Goal: Communication & Community: Answer question/provide support

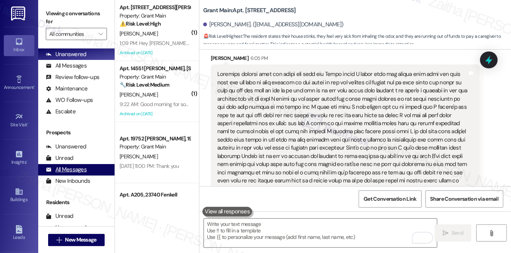
scroll to position [69, 0]
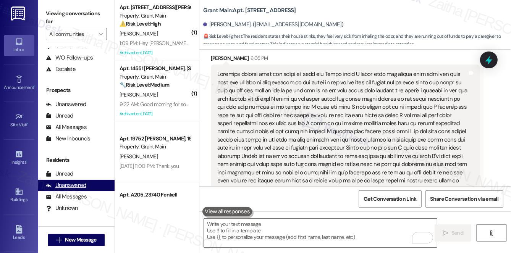
click at [81, 185] on div "Unanswered" at bounding box center [66, 185] width 40 height 8
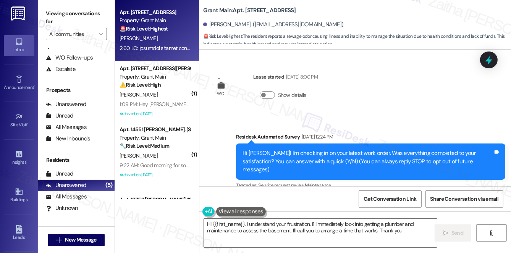
scroll to position [4772, 0]
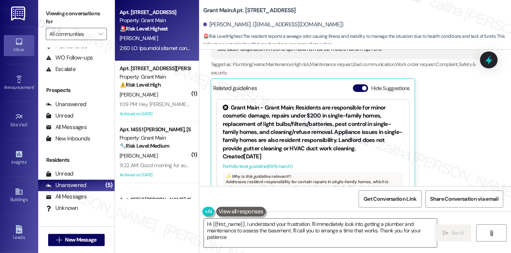
type textarea "Hi {{first_name}}, I understand your frustration. I'll immediately look into ge…"
click at [357, 84] on button "Hide Suggestions" at bounding box center [360, 88] width 15 height 8
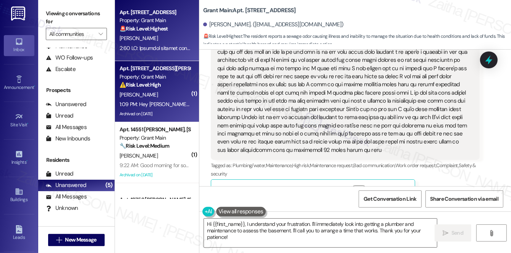
click at [165, 97] on div "[PERSON_NAME]" at bounding box center [155, 95] width 72 height 10
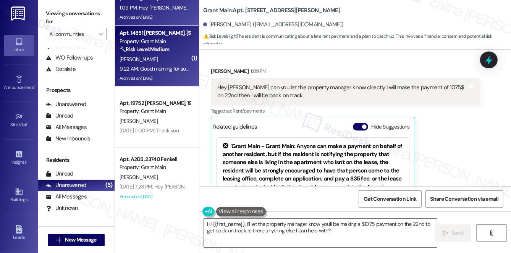
scroll to position [107, 0]
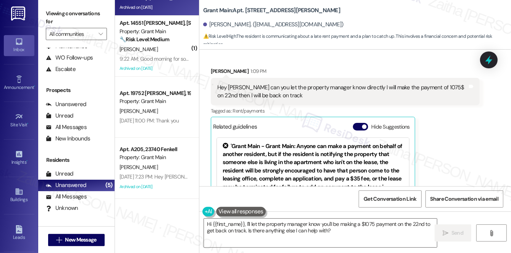
click at [358, 123] on button "Hide Suggestions" at bounding box center [360, 127] width 15 height 8
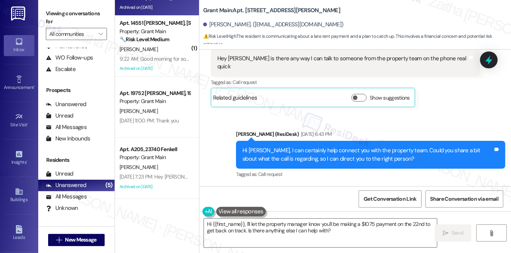
scroll to position [10845, 0]
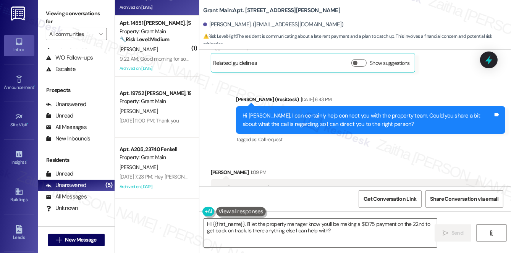
click at [365, 224] on button "Show suggestions" at bounding box center [358, 228] width 15 height 8
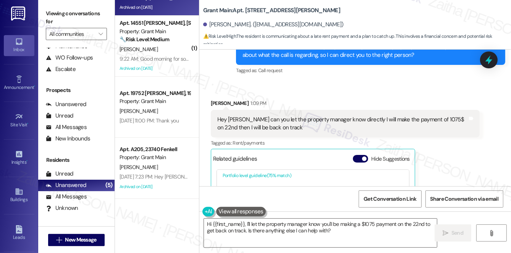
scroll to position [69, 0]
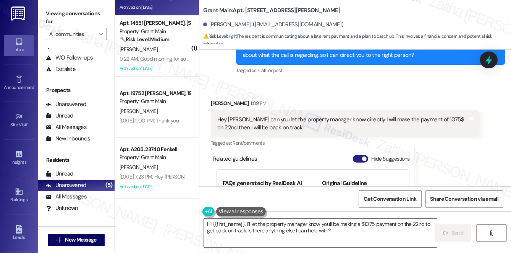
click at [356, 155] on button "Hide Suggestions" at bounding box center [360, 159] width 15 height 8
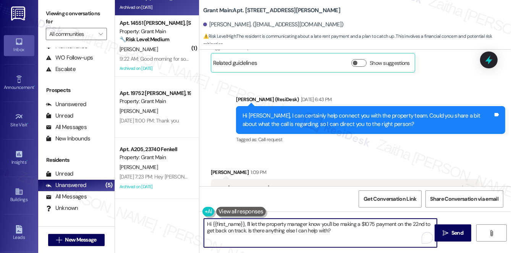
click at [245, 223] on textarea "Hi {{first_name}}, I'll let the property manager know you'll be making a $1075 …" at bounding box center [320, 233] width 233 height 29
click at [352, 223] on textarea "Hi {{first_name}}, thank you for reaching out! I'll let the property manager kn…" at bounding box center [320, 233] width 233 height 29
click at [256, 230] on textarea "Hi {{first_name}}, thank you for reaching out! I'll let the property team know …" at bounding box center [320, 233] width 233 height 29
drag, startPoint x: 205, startPoint y: 224, endPoint x: 422, endPoint y: 231, distance: 216.6
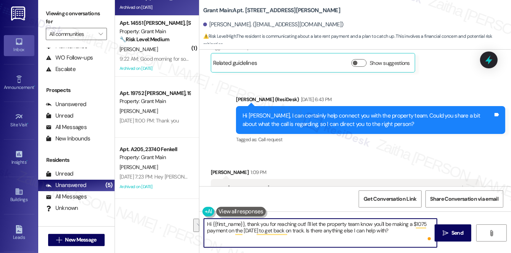
click at [422, 231] on textarea "Hi {{first_name}}, thank you for reaching out! I'll let the property team know …" at bounding box center [320, 233] width 233 height 29
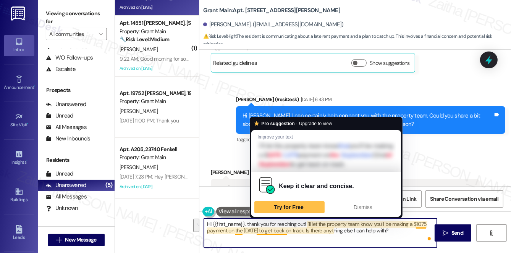
click at [276, 228] on textarea "Hi {{first_name}}, thank you for reaching out! I'll let the property team know …" at bounding box center [320, 233] width 233 height 29
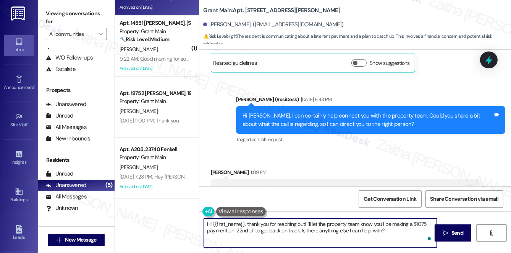
paste textarea "September"
click at [272, 230] on textarea "Hi {{first_name}}, thank you for reaching out! I'll let the property team know …" at bounding box center [320, 233] width 233 height 29
drag, startPoint x: 205, startPoint y: 222, endPoint x: 225, endPoint y: 237, distance: 25.4
click at [225, 237] on textarea "Hi {{first_name}}, thank you for reaching out! I'll let the property team know …" at bounding box center [320, 233] width 233 height 29
type textarea "Hi {{first_name}}, thank you for reaching out! I'll let the property team know …"
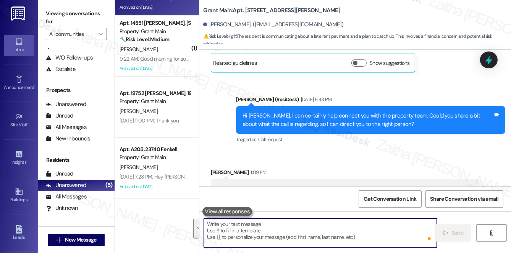
paste textarea "Hi {{first_name}}, thank you for reaching out! I appreciate you letting us know…"
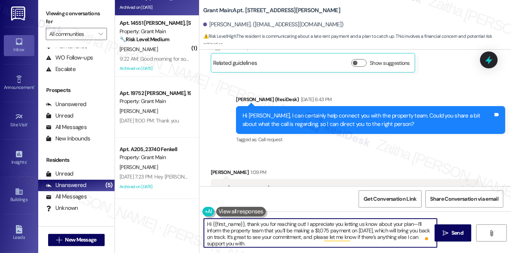
click at [416, 223] on textarea "Hi {{first_name}}, thank you for reaching out! I appreciate you letting us know…" at bounding box center [320, 233] width 233 height 29
type textarea "Hi {{first_name}}, thank you for reaching out! I appreciate you letting us know…"
click at [458, 234] on span "Send" at bounding box center [457, 233] width 12 height 8
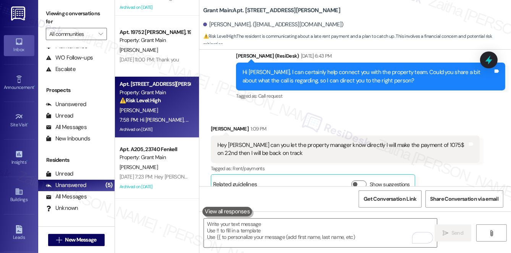
scroll to position [10888, 0]
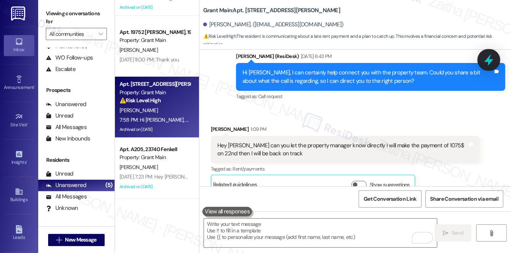
click at [485, 61] on icon at bounding box center [488, 59] width 13 height 13
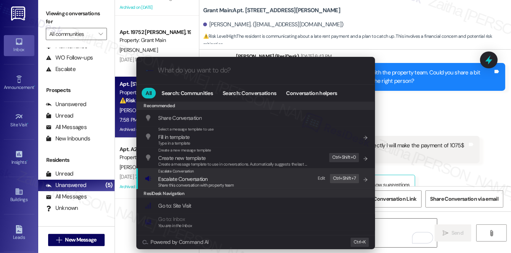
click at [183, 183] on span "Share this conversation with property team" at bounding box center [196, 185] width 76 height 5
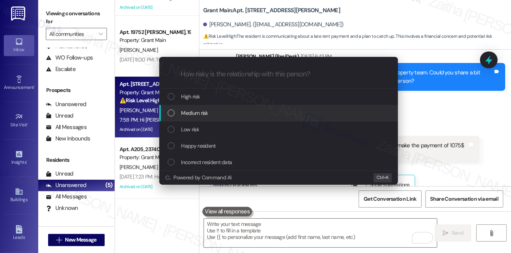
click at [209, 108] on div "Medium risk" at bounding box center [278, 113] width 239 height 16
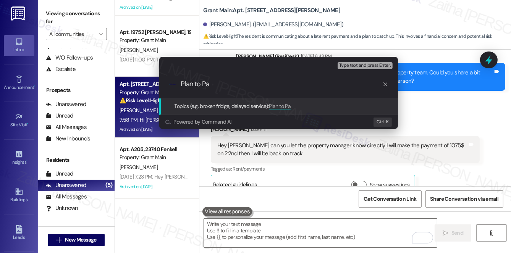
type input "Plan to Pay"
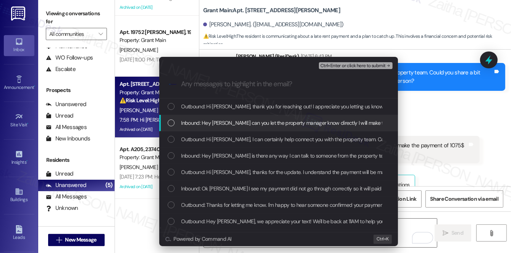
click at [218, 123] on span "Inbound: Hey [PERSON_NAME] can you let the property manager know directly I wil…" at bounding box center [345, 123] width 329 height 8
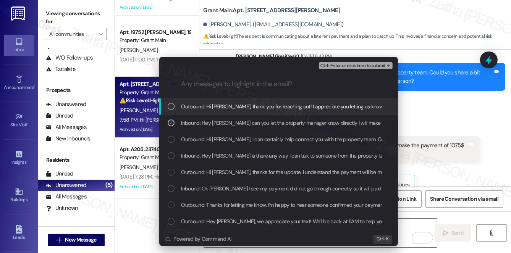
click at [364, 63] on span "Ctrl+Enter or click here to submit" at bounding box center [352, 65] width 65 height 5
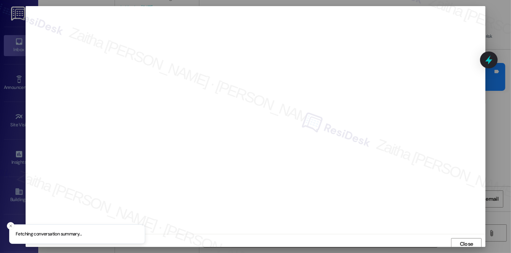
scroll to position [3, 0]
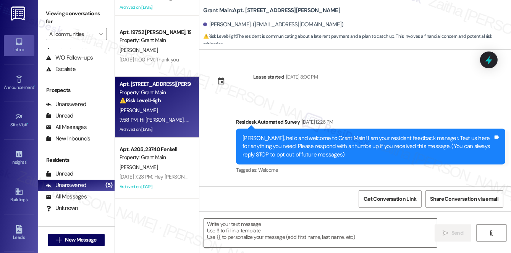
type textarea "Fetching suggested responses. Please feel free to read through the conversation…"
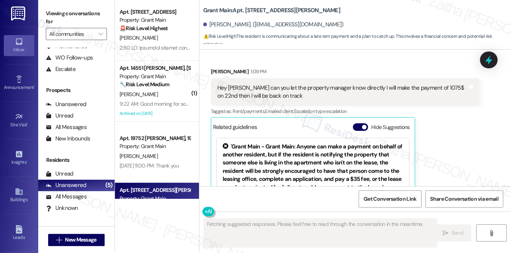
scroll to position [0, 0]
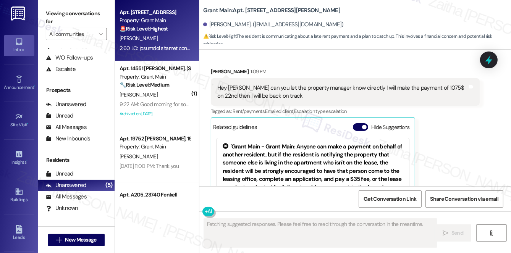
click at [167, 40] on div "[PERSON_NAME]" at bounding box center [155, 39] width 72 height 10
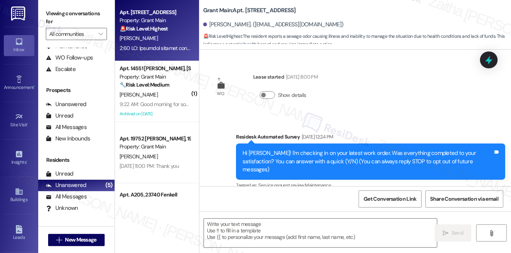
scroll to position [4772, 0]
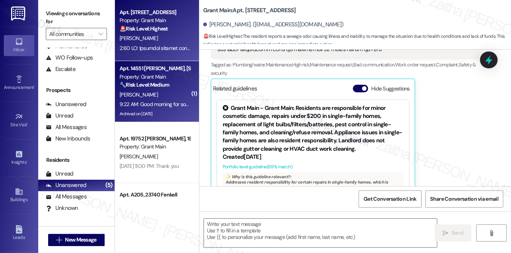
type textarea "Fetching suggested responses. Please feel free to read through the conversation…"
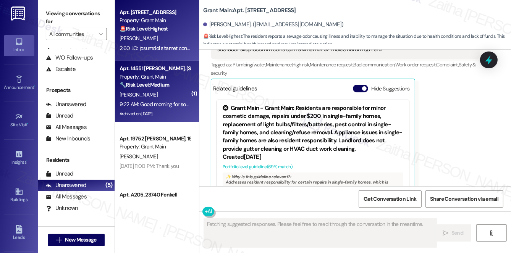
click at [170, 95] on div "[PERSON_NAME]" at bounding box center [155, 95] width 72 height 10
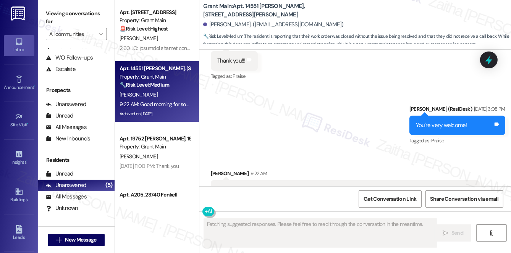
scroll to position [6222, 0]
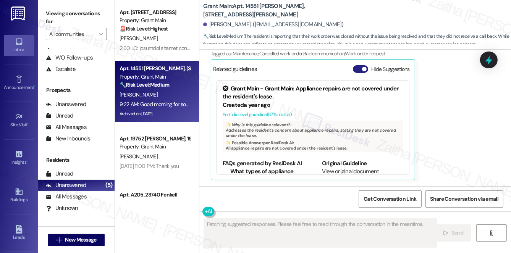
click at [357, 69] on button "Hide Suggestions" at bounding box center [360, 69] width 15 height 8
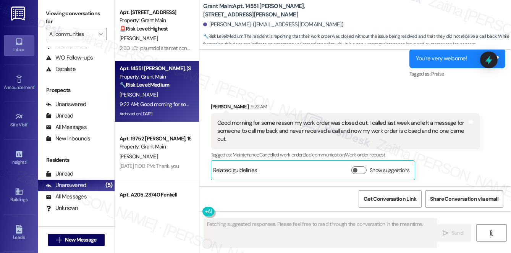
scroll to position [6121, 0]
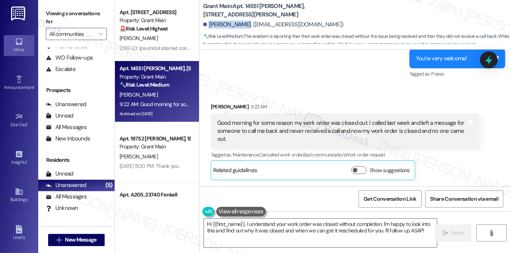
drag, startPoint x: 208, startPoint y: 24, endPoint x: 244, endPoint y: 24, distance: 36.7
click at [244, 24] on div "[PERSON_NAME]. ([EMAIL_ADDRESS][DOMAIN_NAME])" at bounding box center [273, 25] width 141 height 8
copy div "[PERSON_NAME]"
click at [359, 171] on button "Show suggestions" at bounding box center [358, 170] width 15 height 8
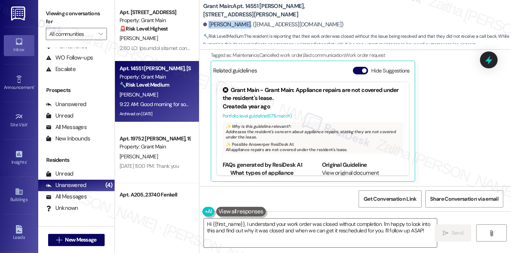
scroll to position [6222, 0]
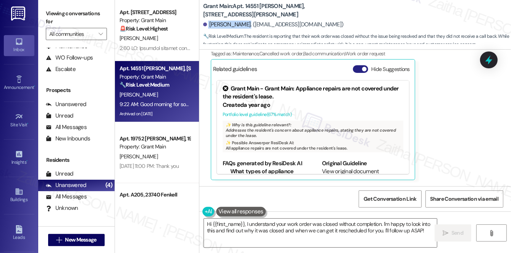
click at [358, 68] on button "Hide Suggestions" at bounding box center [360, 69] width 15 height 8
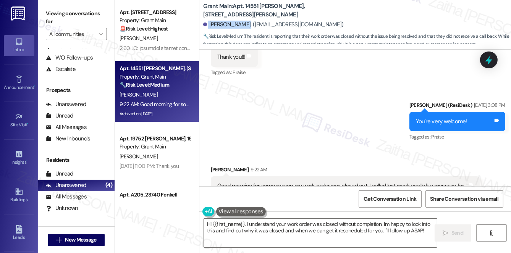
scroll to position [6086, 0]
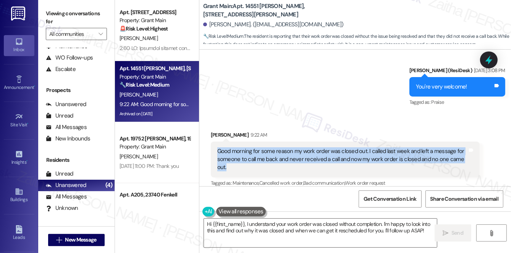
drag, startPoint x: 217, startPoint y: 157, endPoint x: 232, endPoint y: 171, distance: 21.1
click at [232, 171] on div "Good morning for some reason my work order was closed out. I called last week a…" at bounding box center [342, 159] width 251 height 24
copy div "Good morning for some reason my work order was closed out. I called last week a…"
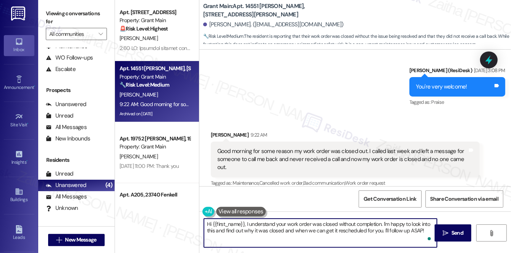
drag, startPoint x: 249, startPoint y: 227, endPoint x: 423, endPoint y: 228, distance: 173.4
click at [423, 228] on textarea "Hi {{first_name}}, I understand your work order was closed without completion. …" at bounding box center [320, 233] width 233 height 29
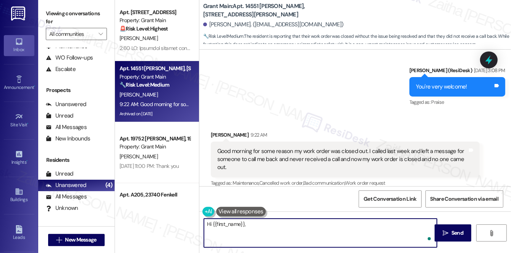
paste textarea "I’m so sorry to hear your work order was closed without being resolved—and that…"
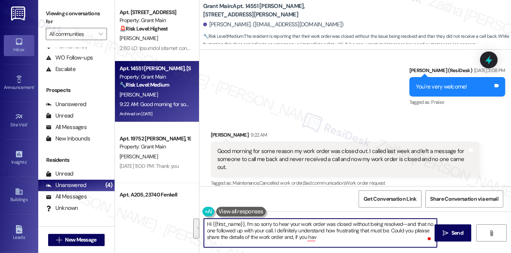
drag, startPoint x: 247, startPoint y: 223, endPoint x: 339, endPoint y: 233, distance: 92.2
click at [338, 238] on textarea "Hi {{first_name}}, I’m so sorry to hear your work order was closed without bein…" at bounding box center [320, 233] width 233 height 29
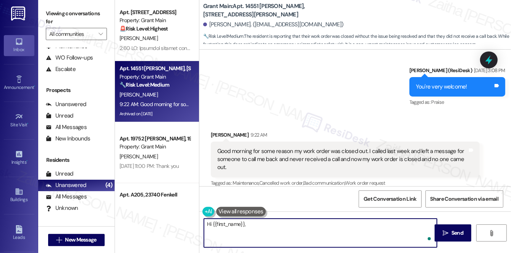
paste textarea "I’m so sorry to hear your work order was closed without being resolved—and that…"
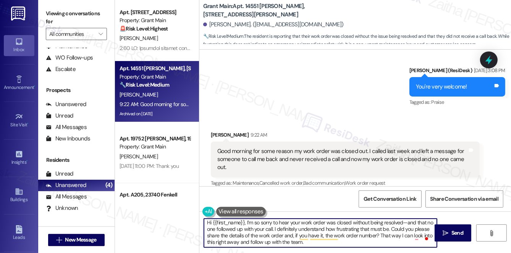
scroll to position [2, 0]
click at [254, 241] on textarea "Hi {{first_name}}, I’m so sorry to hear your work order was closed without bein…" at bounding box center [320, 233] width 233 height 29
type textarea "Hi {{first_name}}, I’m so sorry to hear your work order was closed without bein…"
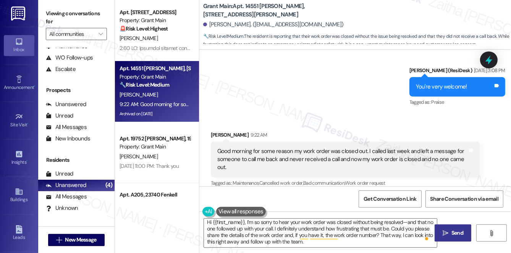
click at [456, 229] on button " Send" at bounding box center [453, 233] width 37 height 17
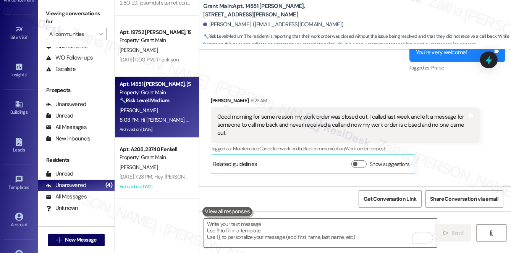
scroll to position [108, 0]
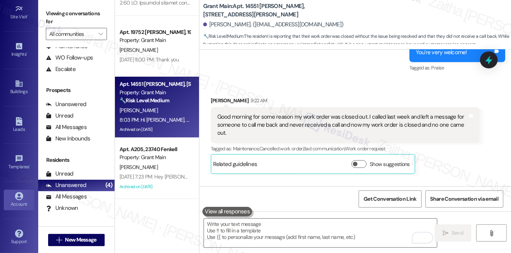
click at [21, 200] on div "Account" at bounding box center [19, 204] width 38 height 8
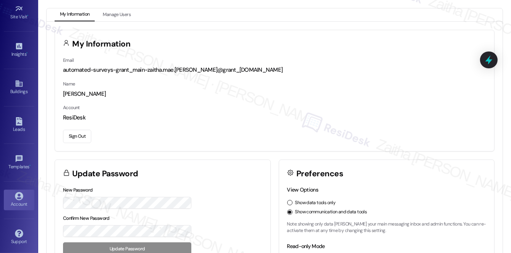
click at [71, 135] on button "Sign Out" at bounding box center [77, 136] width 28 height 13
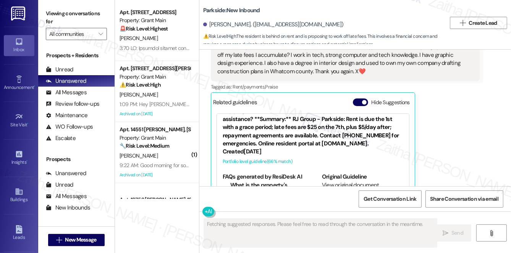
scroll to position [103, 0]
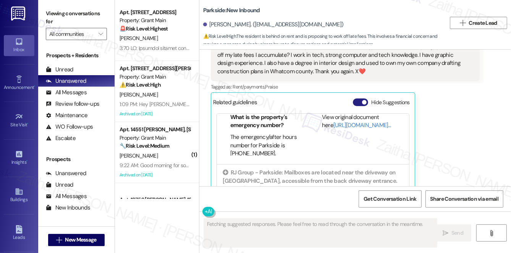
click at [360, 99] on button "Hide Suggestions" at bounding box center [360, 103] width 15 height 8
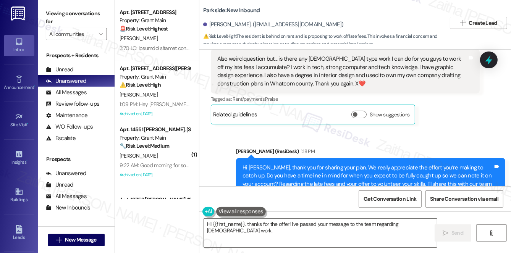
scroll to position [4986, 0]
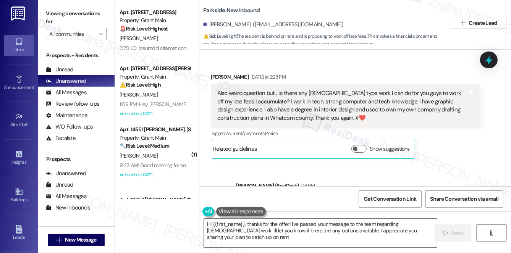
type textarea "Hi {{first_name}}, thanks for the offer! I've passed your message to the team r…"
